Goal: Transaction & Acquisition: Purchase product/service

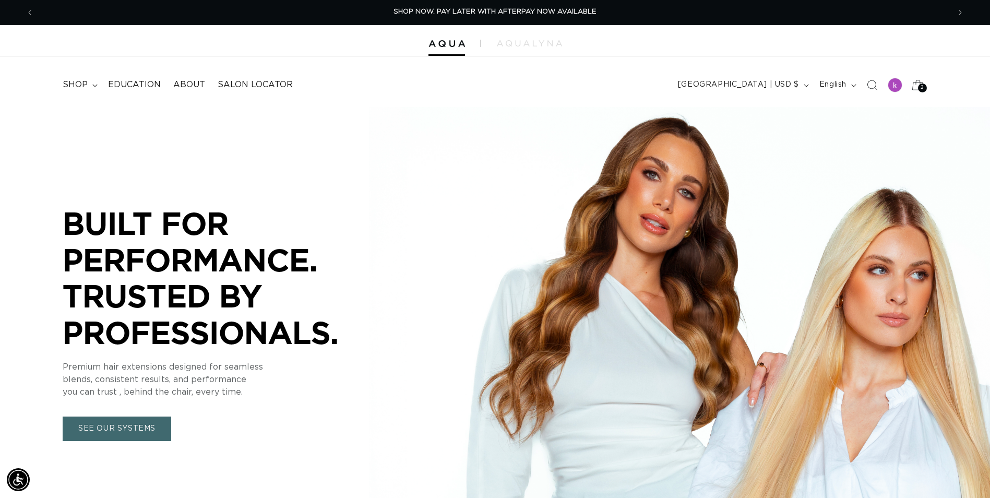
click at [921, 84] on span "2" at bounding box center [923, 88] width 4 height 9
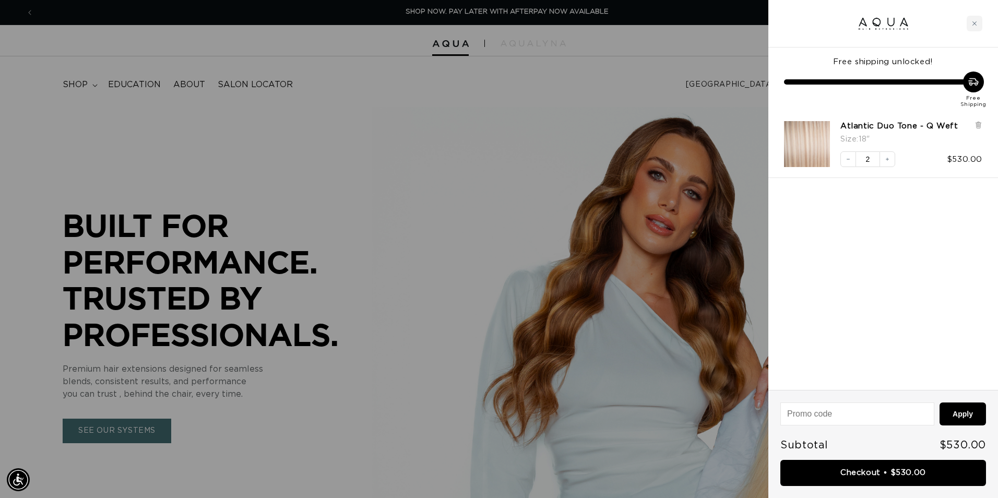
scroll to position [0, 924]
click at [980, 121] on icon at bounding box center [978, 125] width 8 height 8
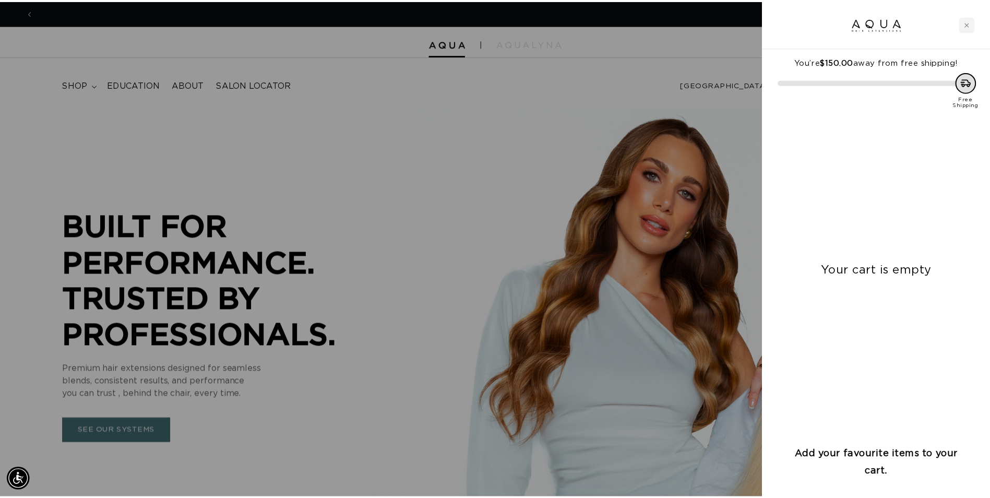
scroll to position [0, 1847]
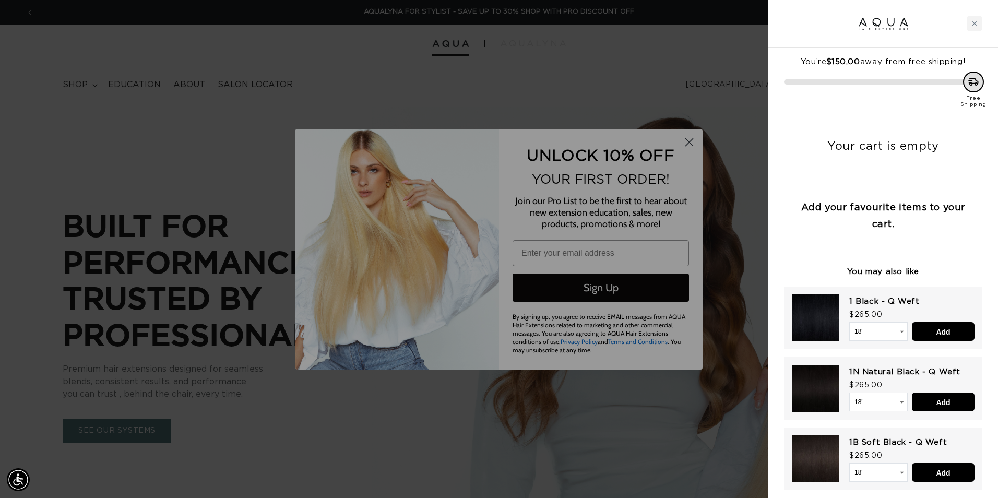
drag, startPoint x: 971, startPoint y: 21, endPoint x: 501, endPoint y: 61, distance: 471.4
click at [971, 21] on div "Close cart" at bounding box center [975, 24] width 16 height 16
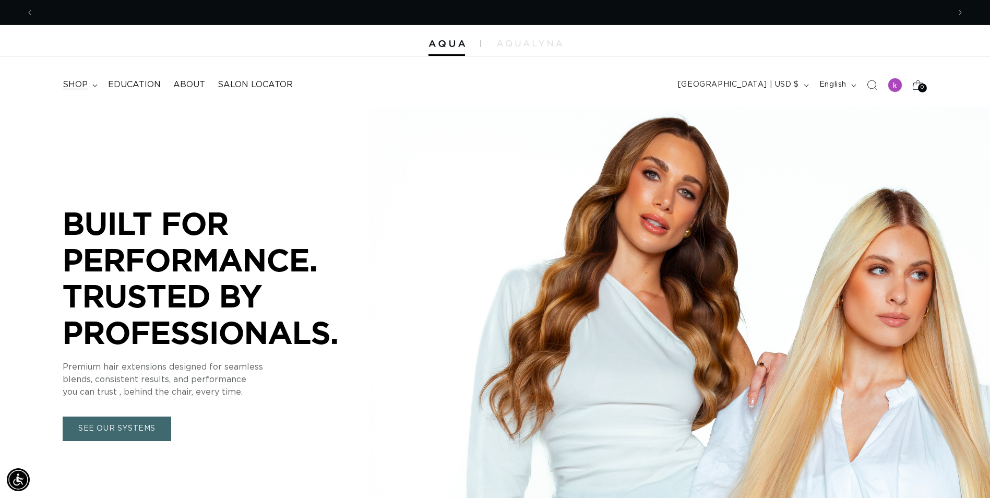
scroll to position [0, 0]
click at [94, 83] on summary "shop" at bounding box center [78, 84] width 45 height 23
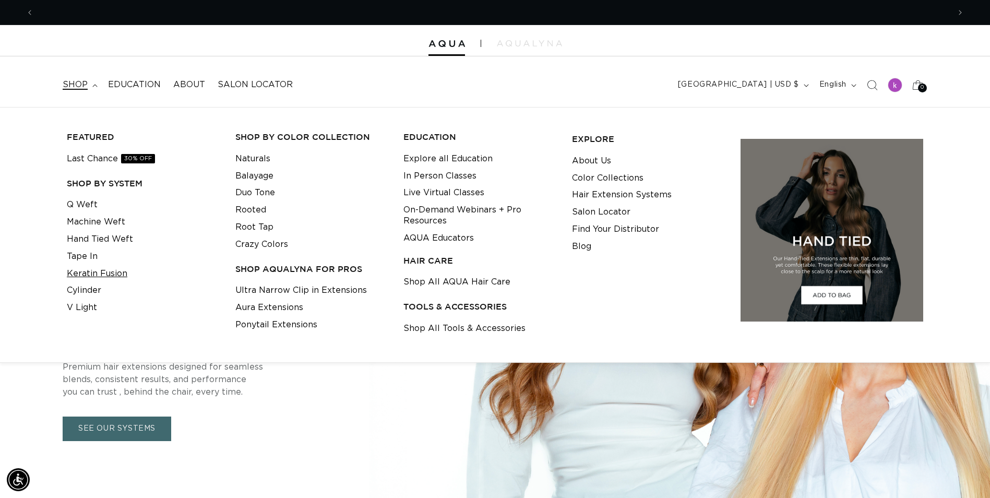
click at [89, 274] on link "Keratin Fusion" at bounding box center [97, 273] width 61 height 17
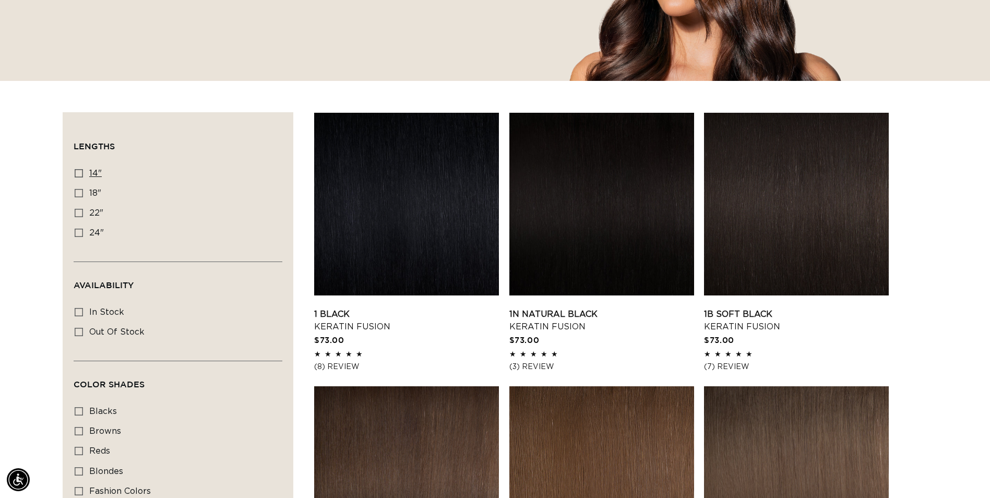
click at [81, 178] on label "14" 14" (20 products)" at bounding box center [175, 174] width 200 height 20
click at [81, 177] on input "14" 14" (20 products)" at bounding box center [79, 173] width 8 height 8
checkbox input "true"
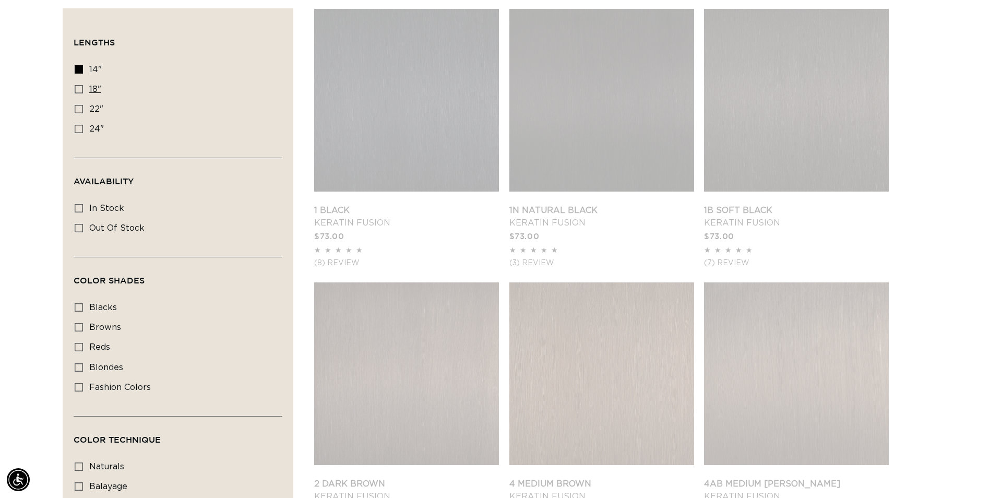
scroll to position [365, 0]
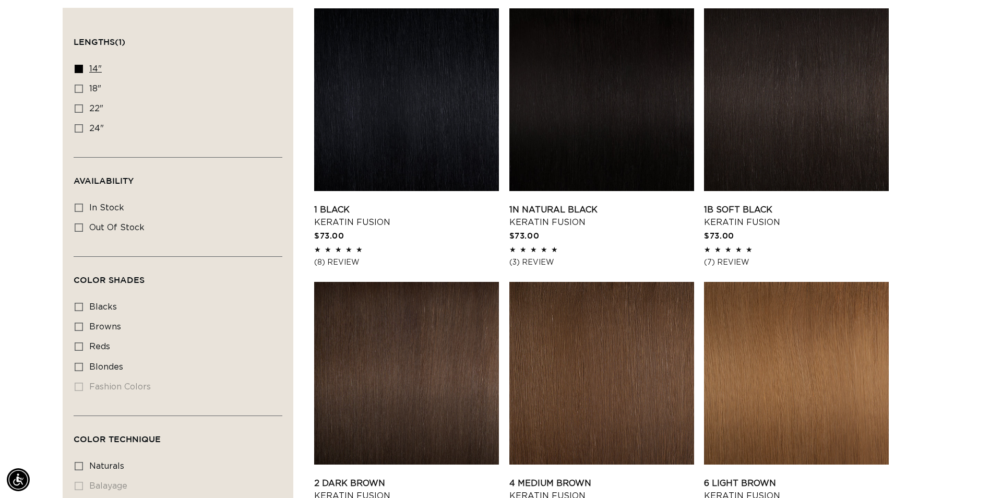
click at [81, 69] on icon at bounding box center [79, 69] width 8 height 8
click at [81, 69] on input "14" 14" (20 products)" at bounding box center [79, 69] width 8 height 8
checkbox input "false"
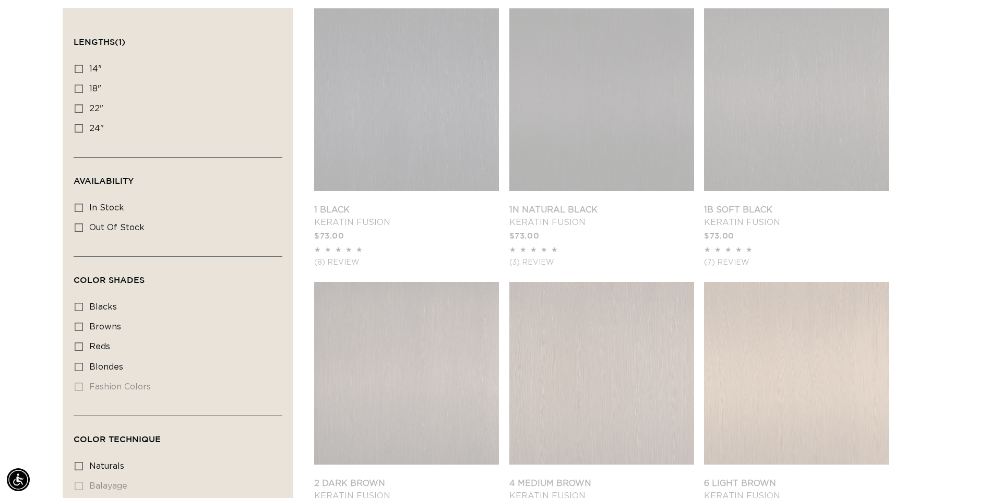
scroll to position [0, 1832]
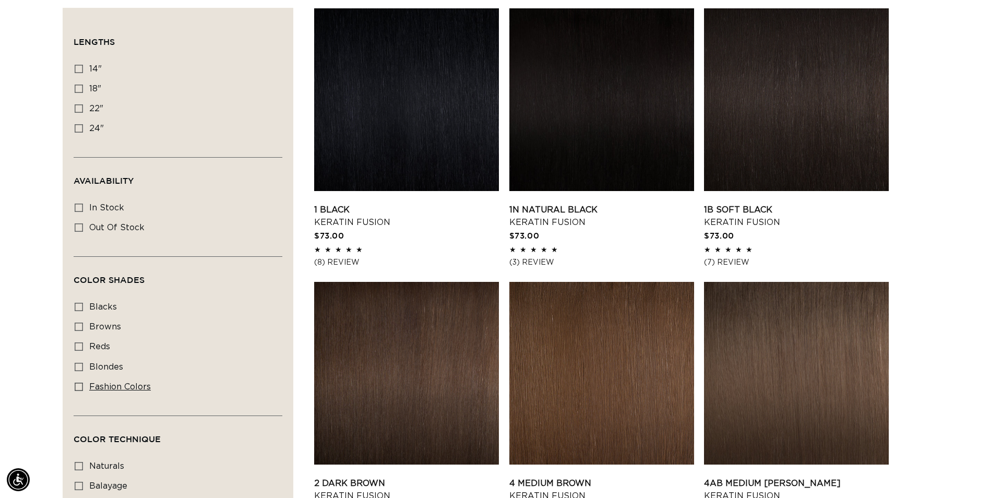
click at [83, 384] on label "fashion colors fashion colors (8 products)" at bounding box center [175, 387] width 200 height 20
click at [83, 384] on input "fashion colors fashion colors (8 products)" at bounding box center [79, 387] width 8 height 8
checkbox input "true"
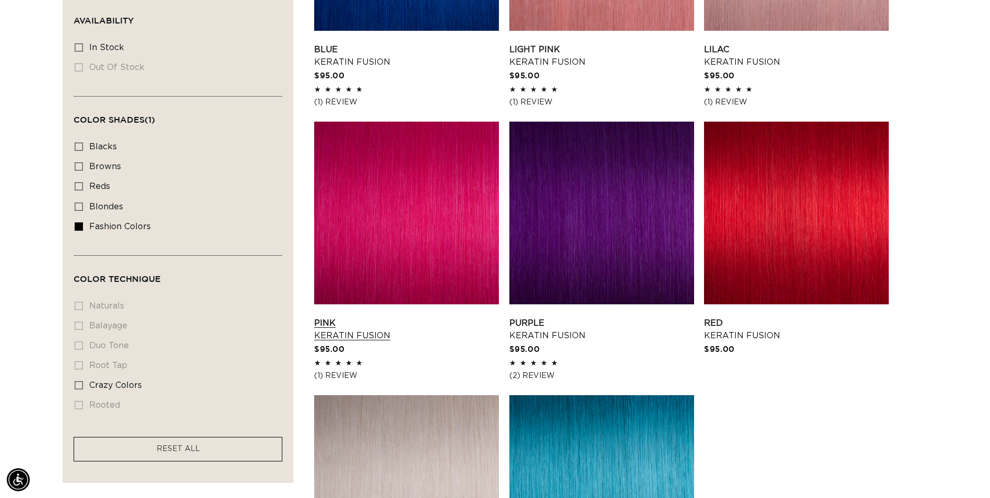
scroll to position [522, 0]
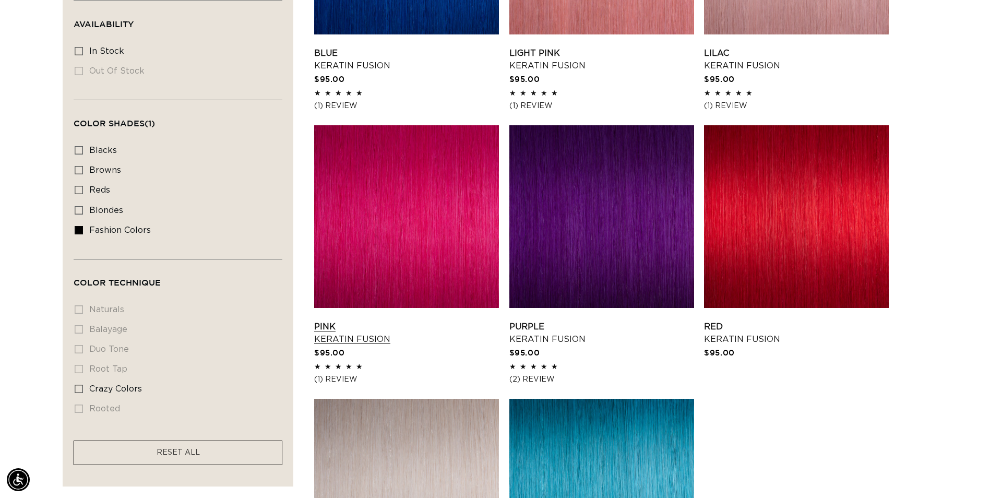
click at [436, 320] on link "Pink Keratin Fusion" at bounding box center [406, 332] width 185 height 25
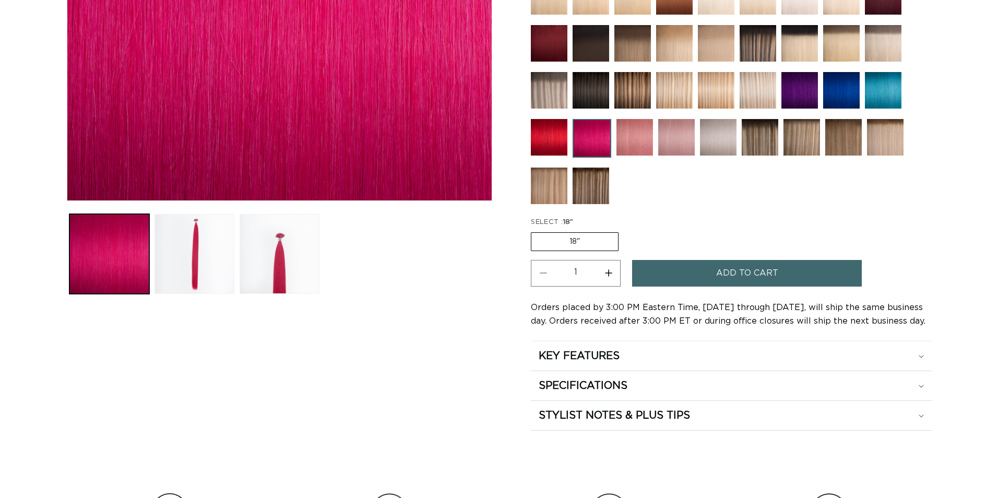
scroll to position [418, 0]
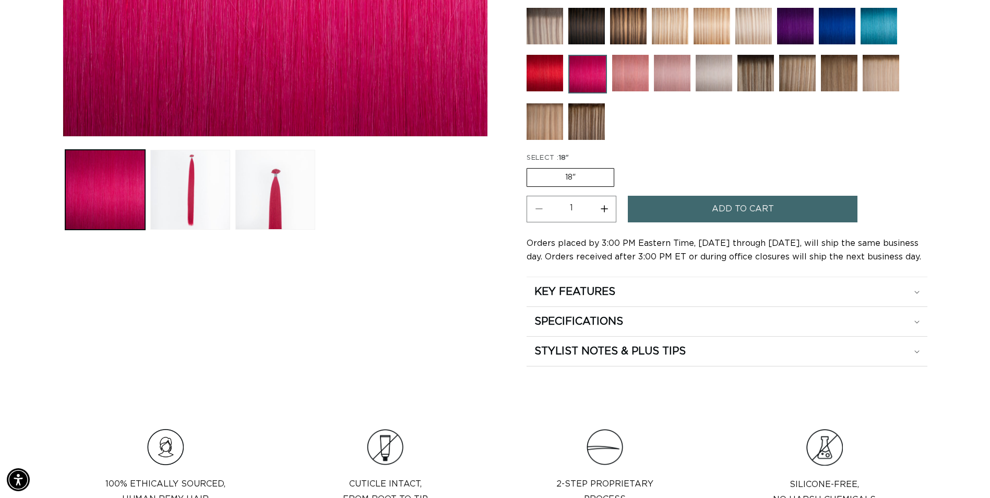
click at [710, 216] on button "Add to cart" at bounding box center [743, 209] width 230 height 27
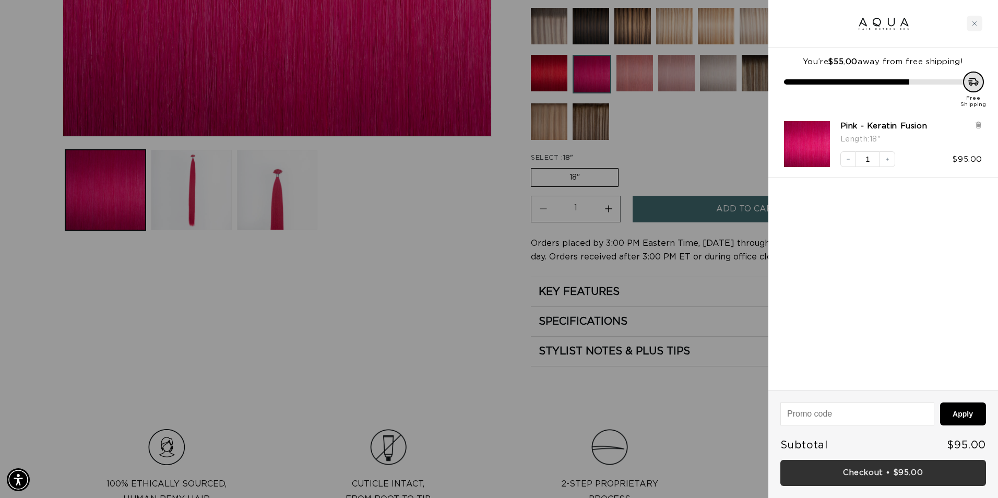
scroll to position [0, 1847]
click at [844, 471] on link "Checkout • $95.00" at bounding box center [883, 473] width 206 height 27
